Goal: Information Seeking & Learning: Learn about a topic

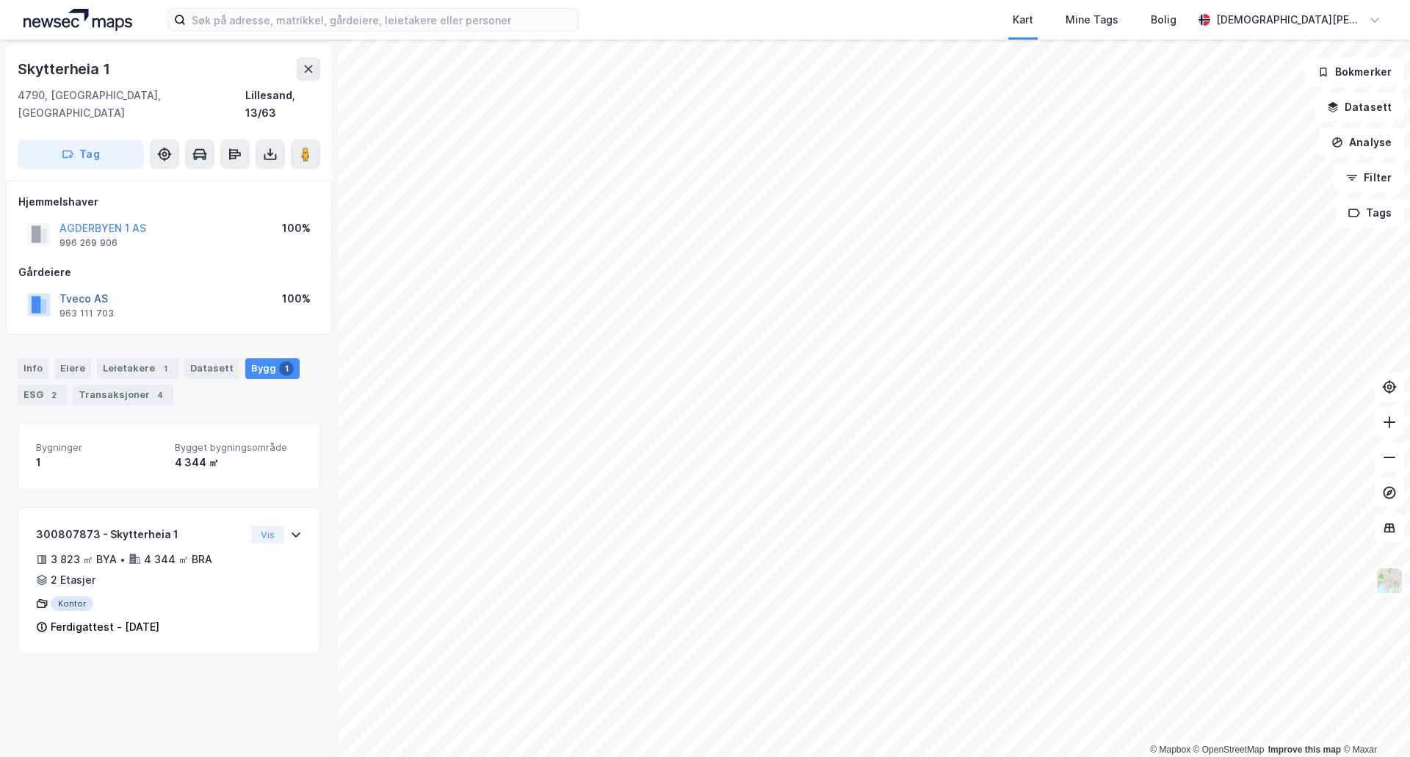
click at [0, 0] on button "Tveco AS" at bounding box center [0, 0] width 0 height 0
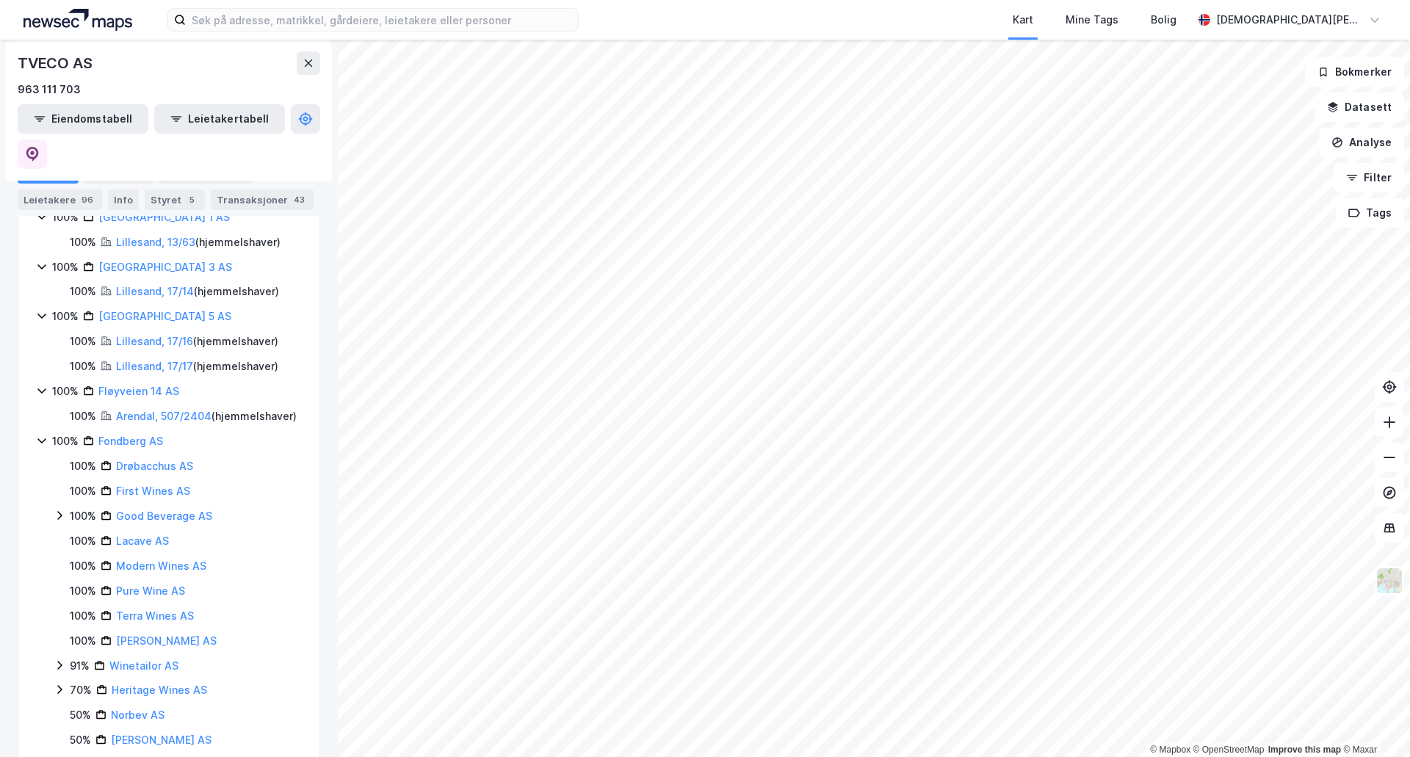
scroll to position [441, 0]
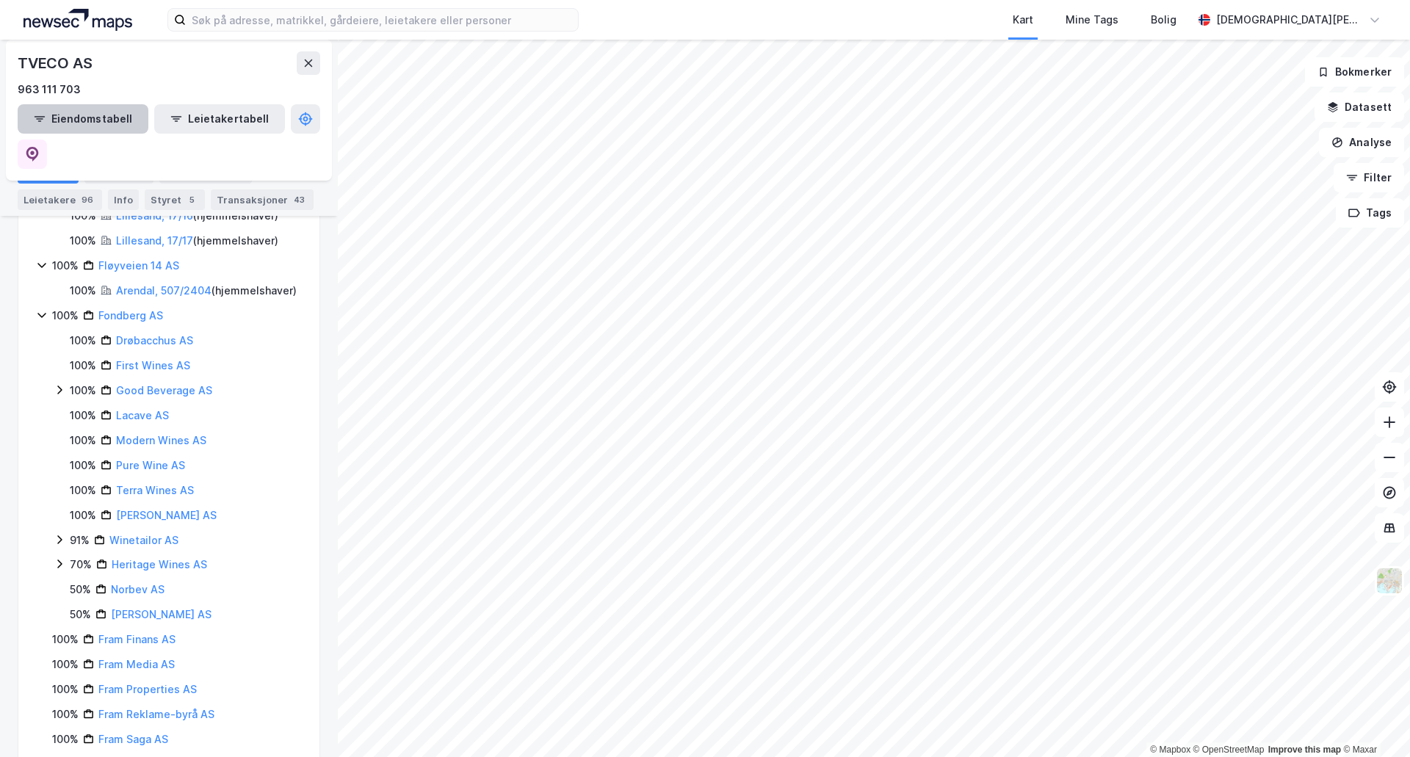
click at [118, 173] on div "Aksjonærer" at bounding box center [118, 173] width 69 height 21
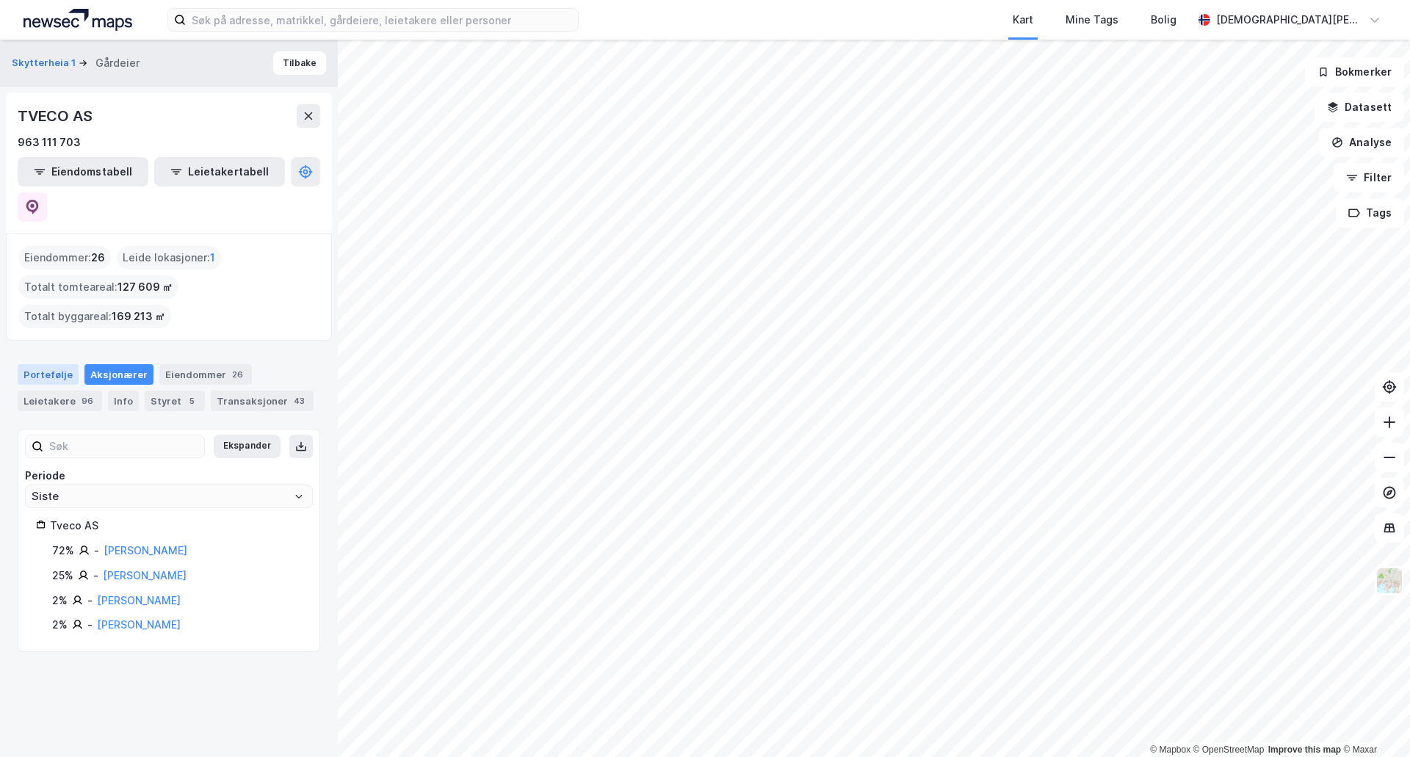
click at [26, 364] on div "Portefølje" at bounding box center [48, 374] width 61 height 21
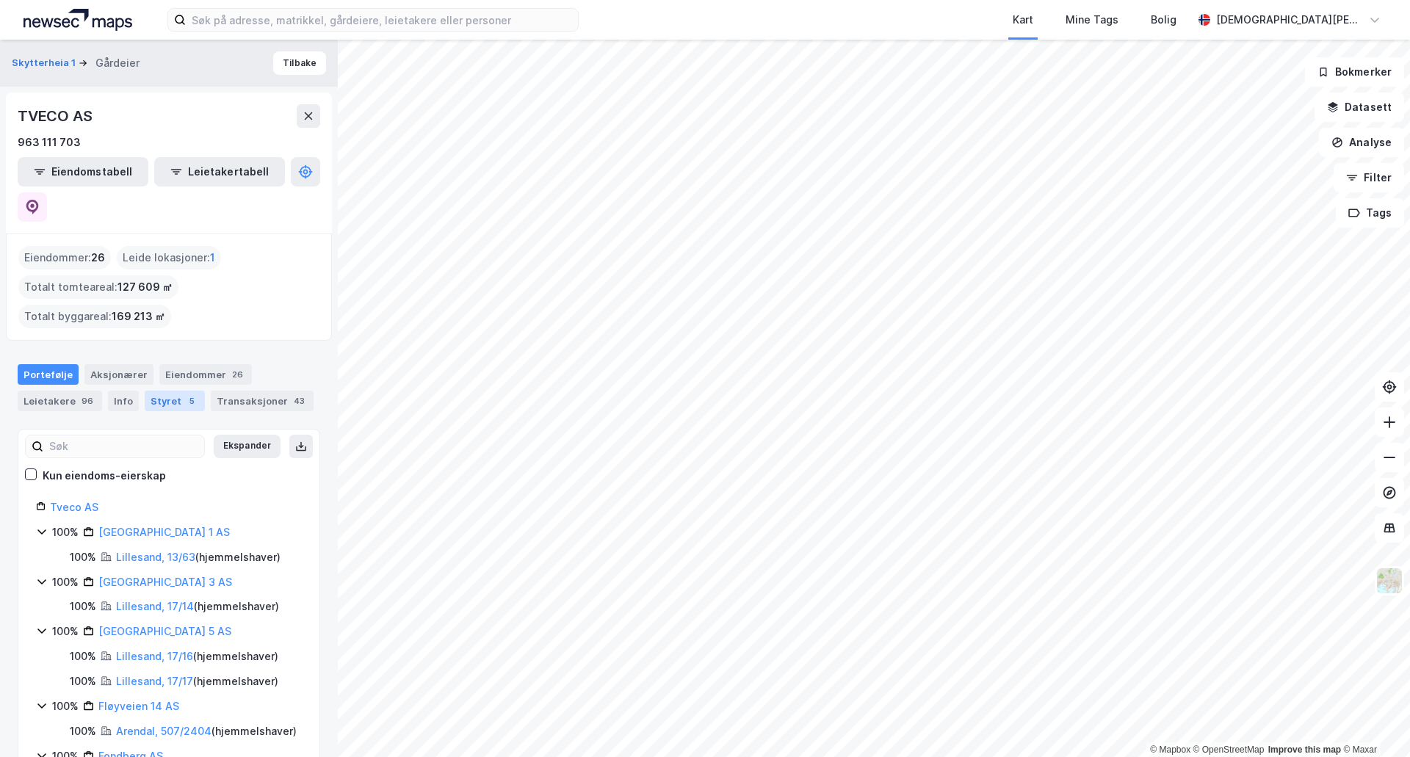
click at [163, 391] on div "Styret 5" at bounding box center [175, 401] width 60 height 21
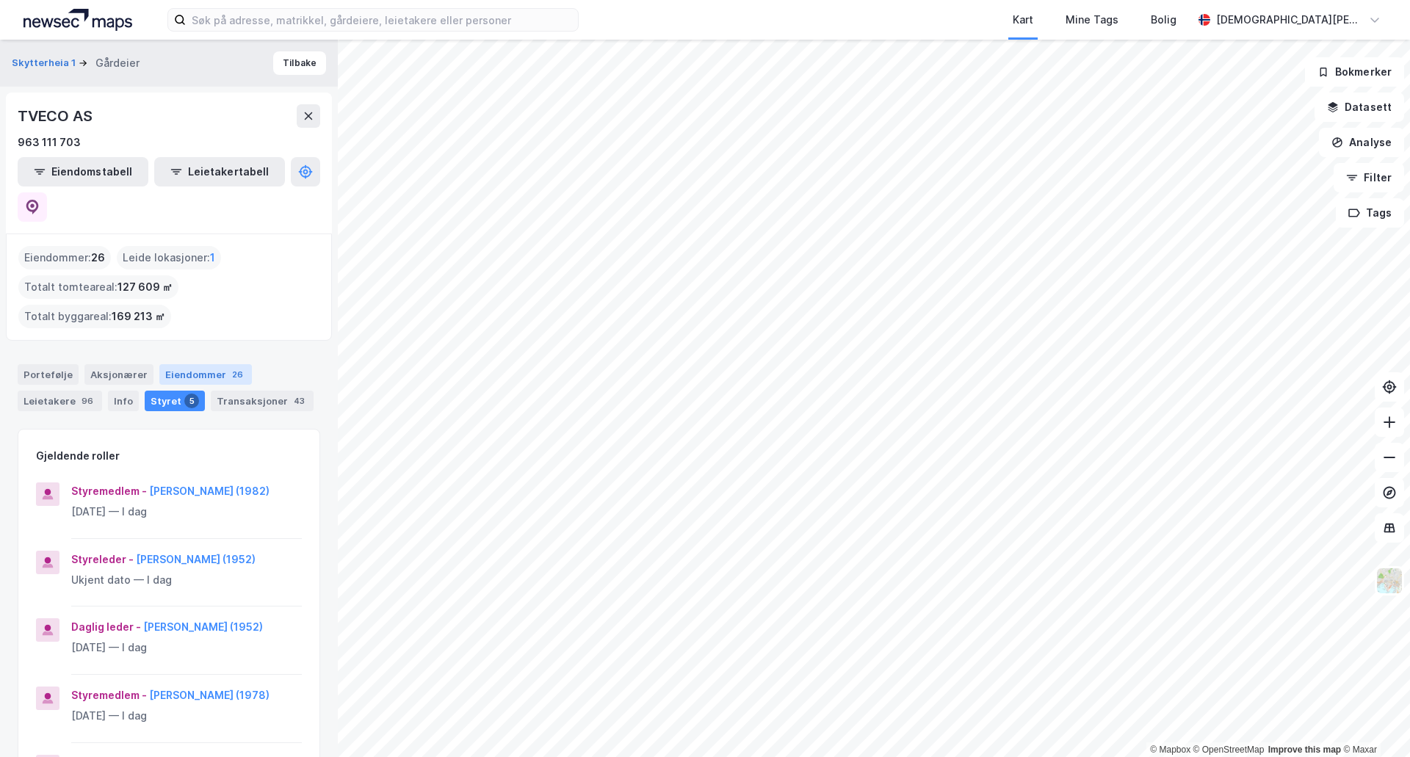
click at [197, 364] on div "Eiendommer 26" at bounding box center [205, 374] width 93 height 21
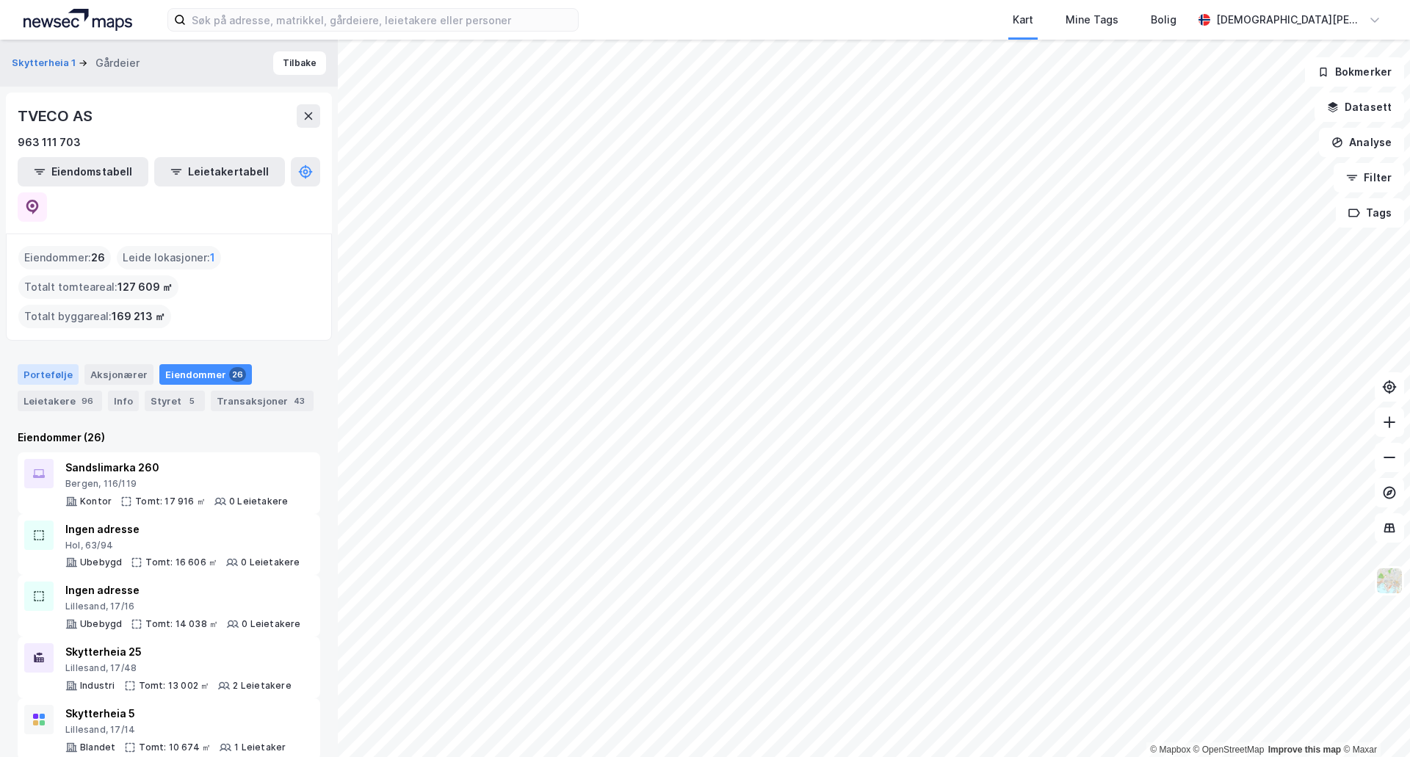
click at [36, 364] on div "Portefølje" at bounding box center [48, 374] width 61 height 21
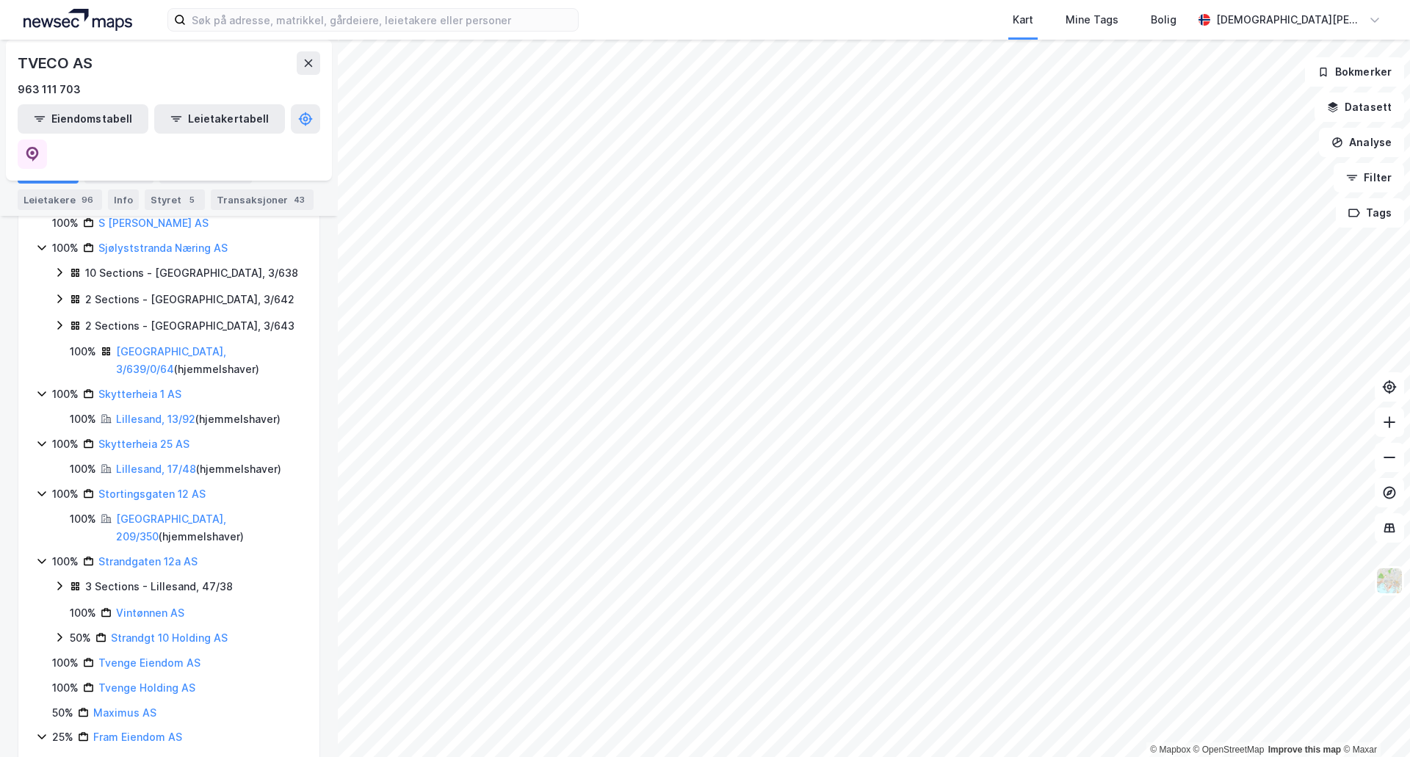
scroll to position [1469, 0]
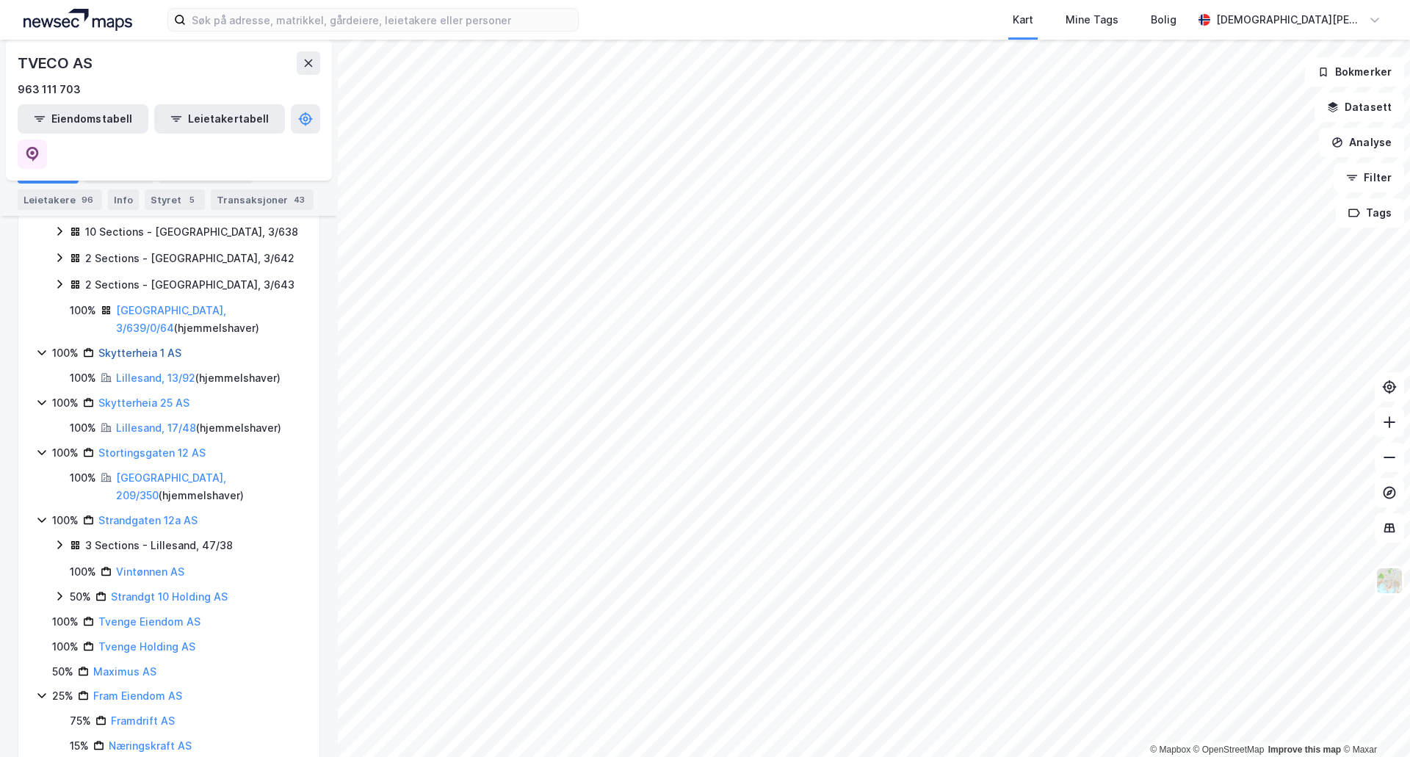
click at [140, 347] on link "Skytterheia 1 AS" at bounding box center [139, 353] width 83 height 12
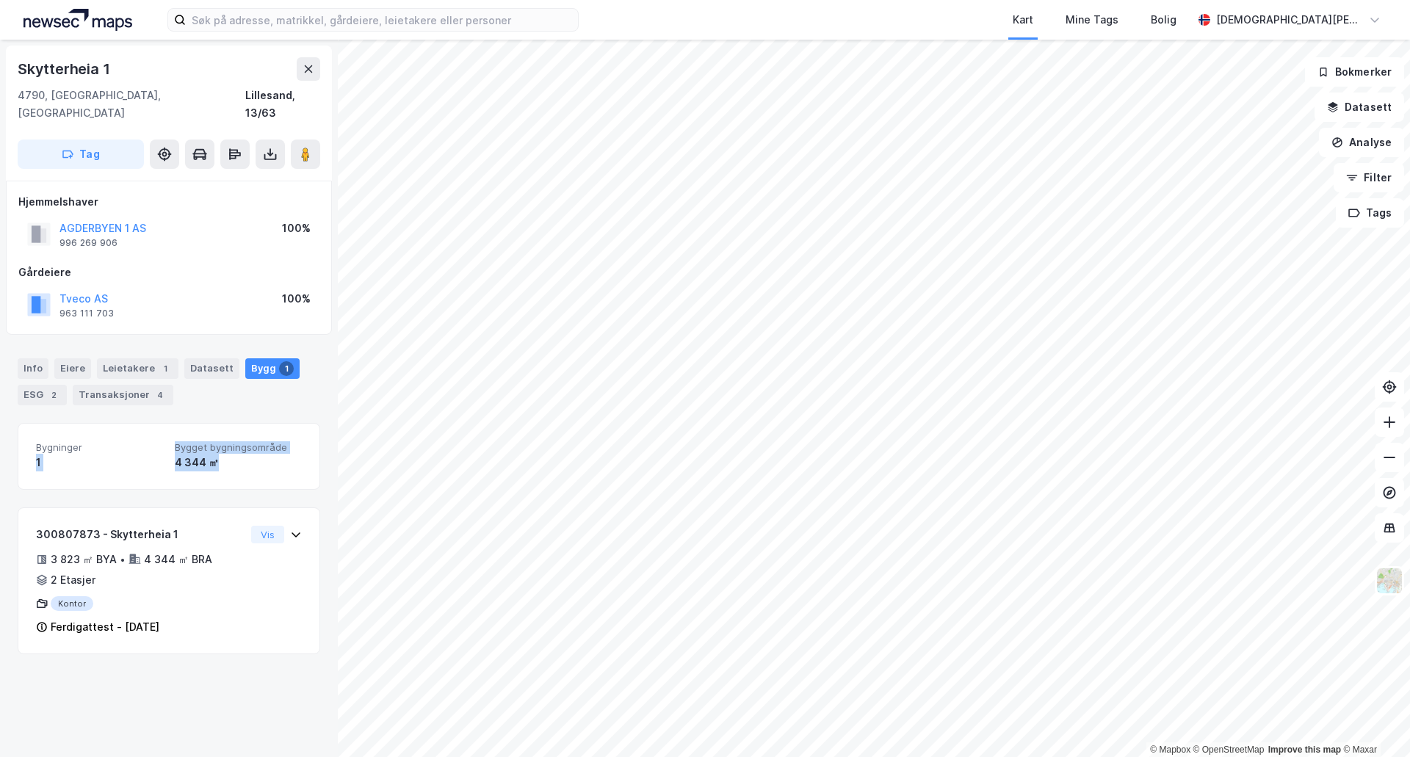
drag, startPoint x: 250, startPoint y: 444, endPoint x: 30, endPoint y: 439, distance: 220.4
click at [30, 439] on div "Bygninger 1 Bygget bygningsområde 4 344 ㎡" at bounding box center [169, 456] width 303 height 67
click at [98, 455] on div "Bygninger 1 Bygget bygningsområde 4 344 ㎡" at bounding box center [169, 456] width 303 height 67
click at [225, 455] on div "Bygninger 1 Bygget bygningsområde 4 344 ㎡" at bounding box center [169, 456] width 303 height 67
drag, startPoint x: 225, startPoint y: 442, endPoint x: 15, endPoint y: 430, distance: 210.4
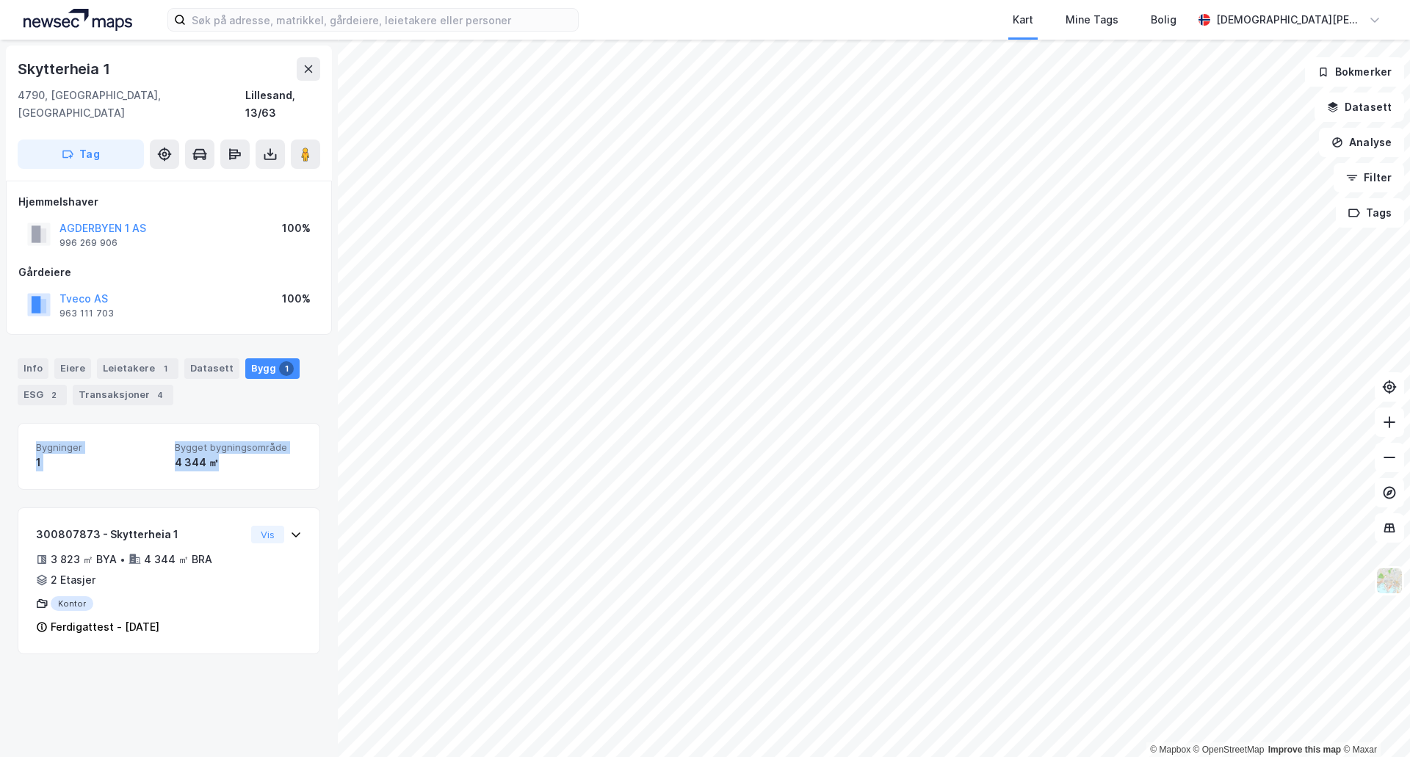
click at [15, 430] on div "Skytterheia 1 4790, [GEOGRAPHIC_DATA], [GEOGRAPHIC_DATA], 13/63 Tag Hjemmelshav…" at bounding box center [169, 399] width 338 height 718
click at [79, 454] on div "1" at bounding box center [99, 463] width 127 height 18
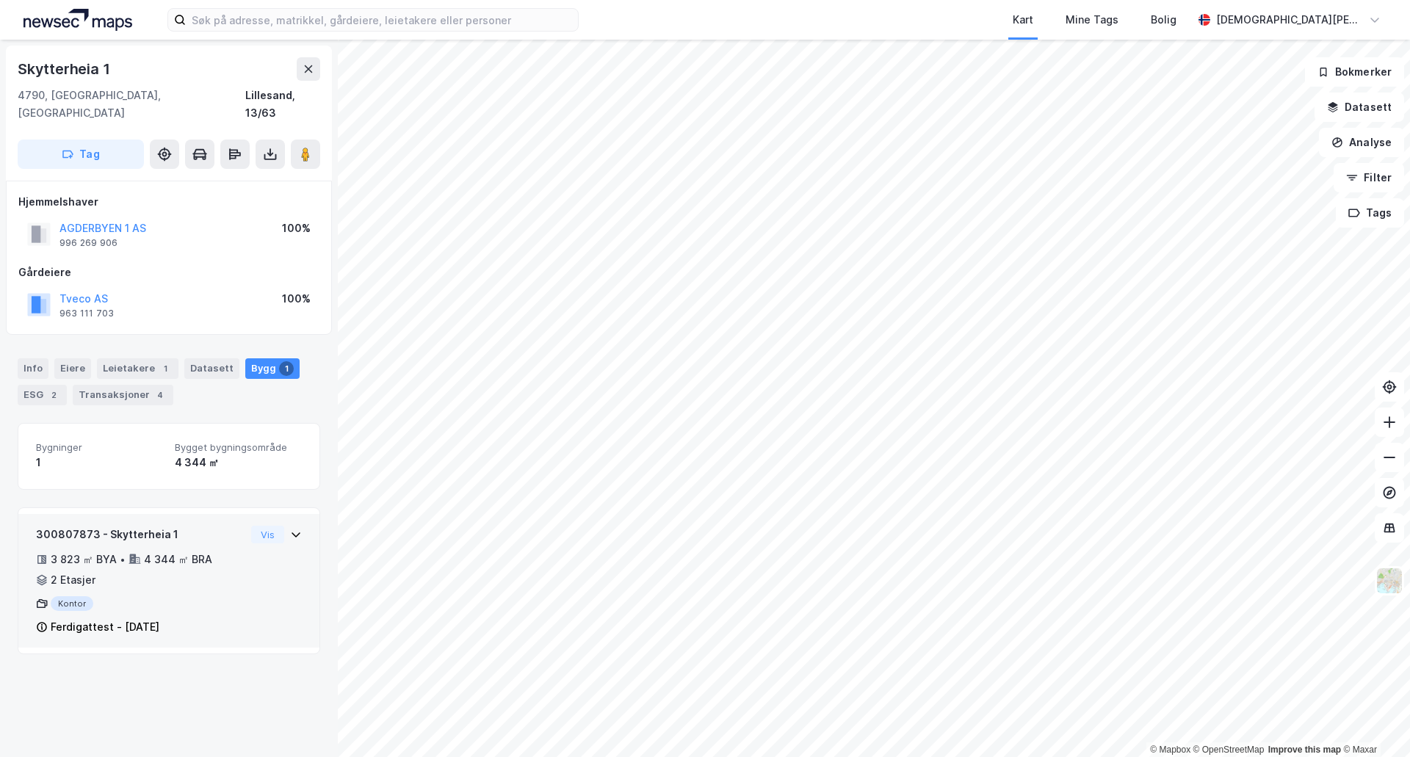
click at [286, 526] on div "Vis" at bounding box center [276, 535] width 51 height 18
click at [290, 529] on icon at bounding box center [296, 535] width 12 height 12
click at [276, 526] on div "Vis" at bounding box center [276, 535] width 51 height 18
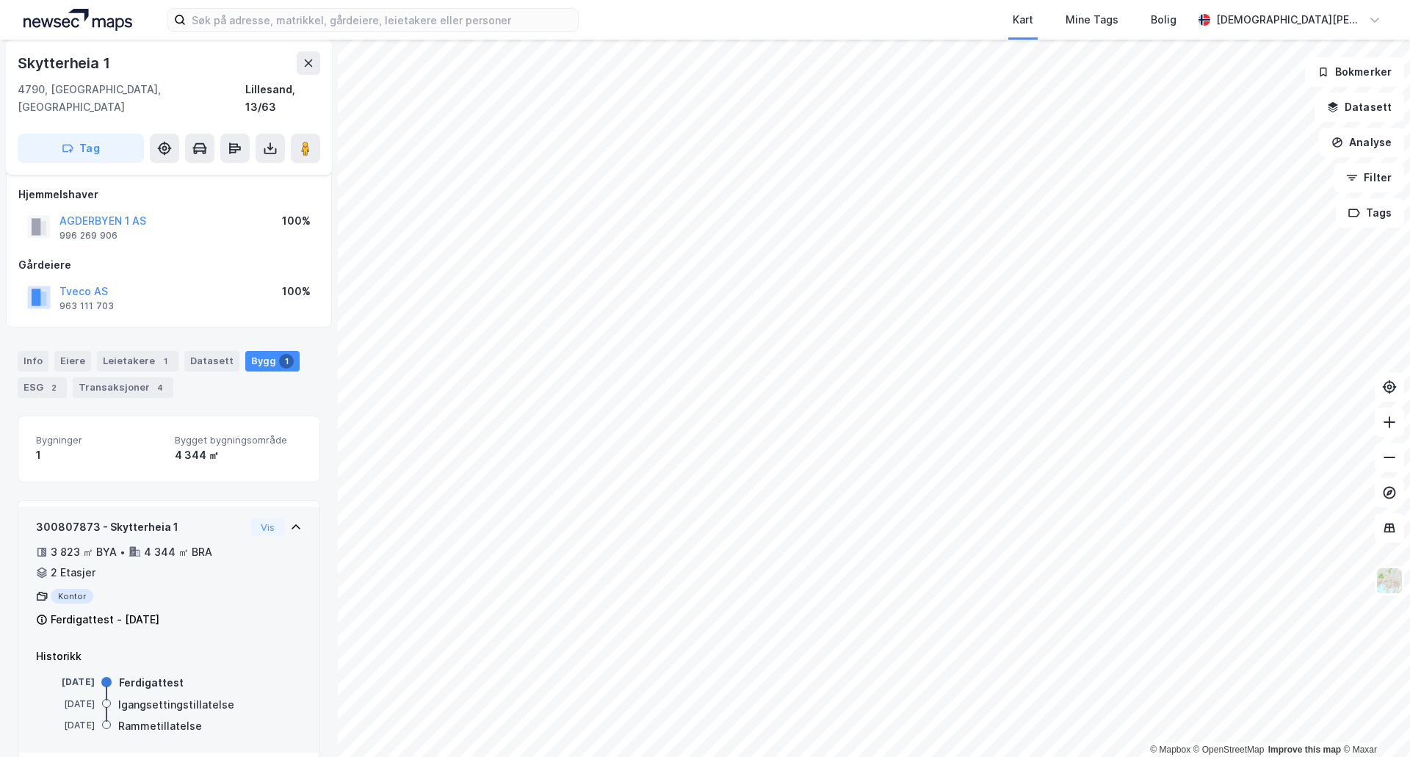
scroll to position [10, 0]
